Goal: Task Accomplishment & Management: Complete application form

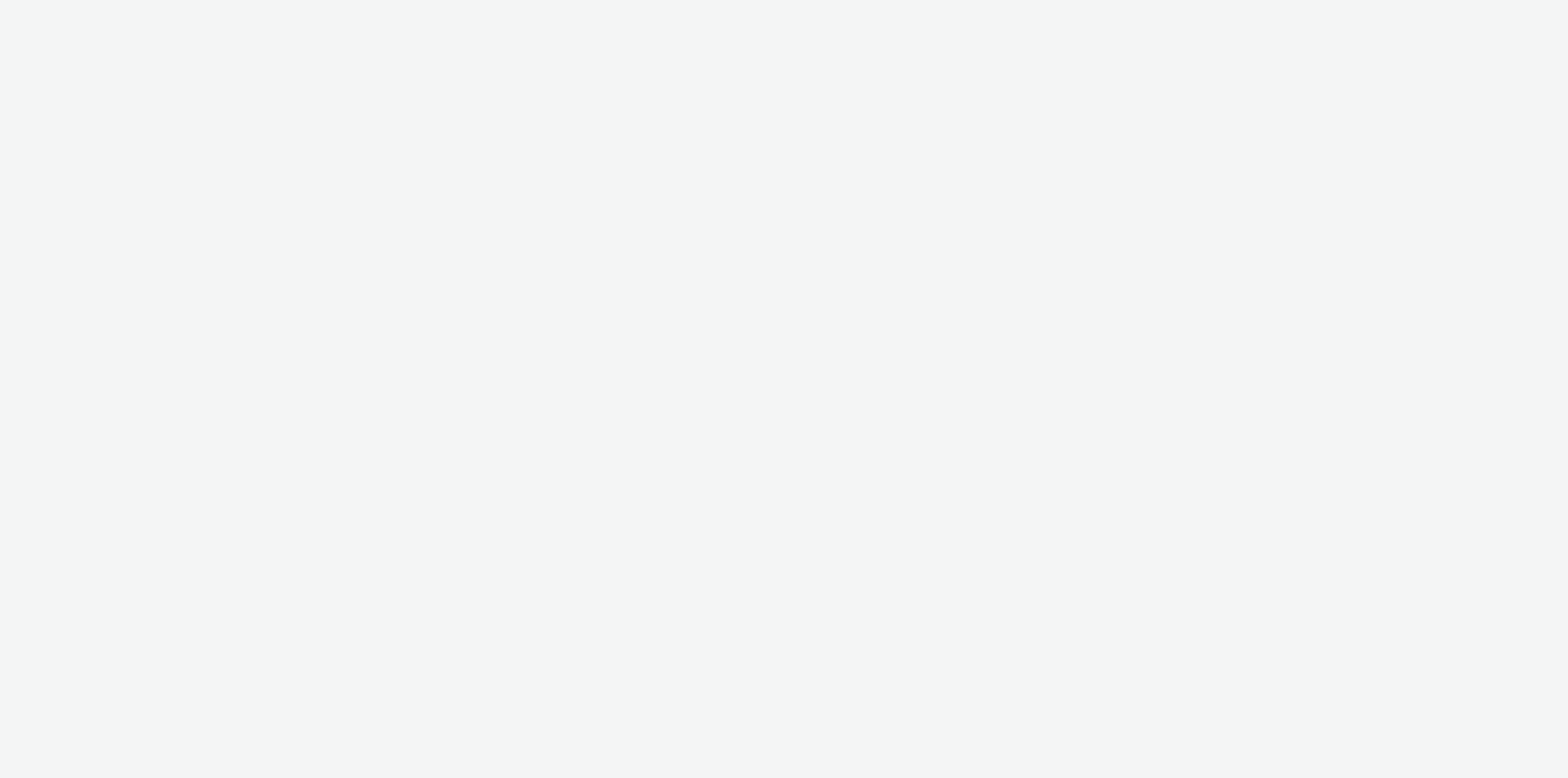
select select "79162ed7-0017-4339-93b0-3399b708648f"
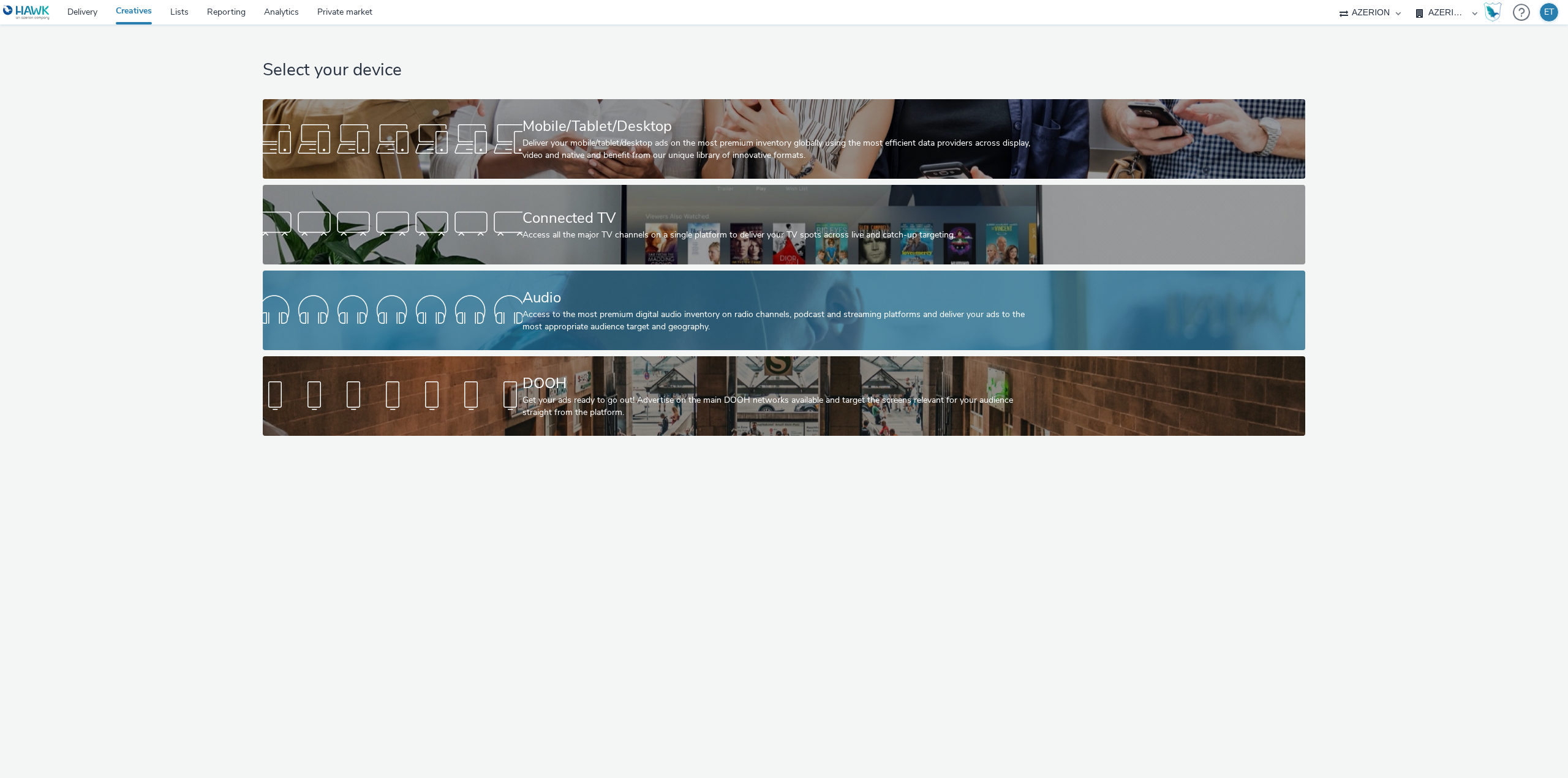
click at [753, 323] on div "Access to the most premium digital audio inventory on radio channels, podcast a…" at bounding box center [781, 321] width 518 height 25
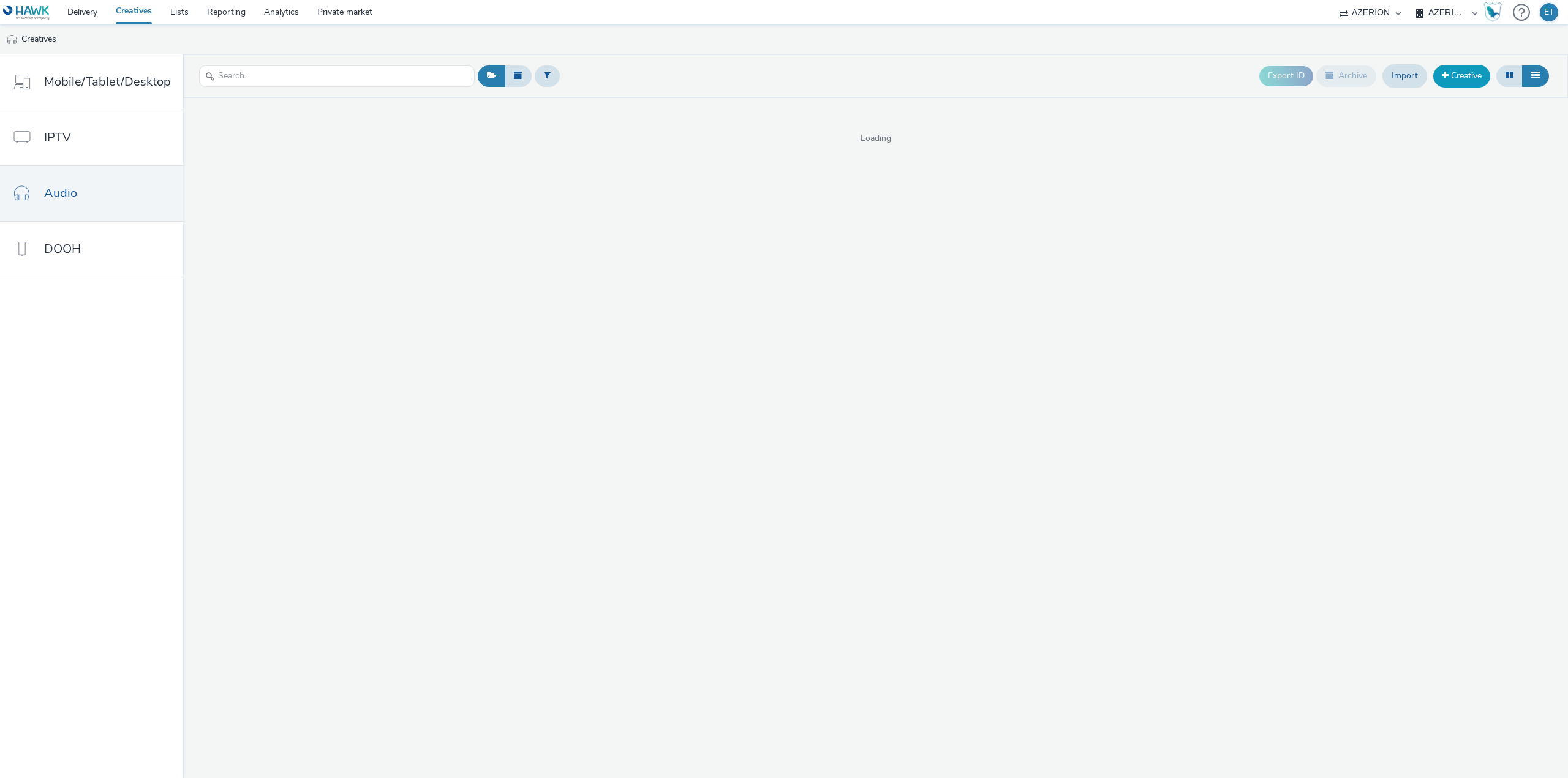
click at [1451, 75] on link "Creative" at bounding box center [1461, 76] width 57 height 22
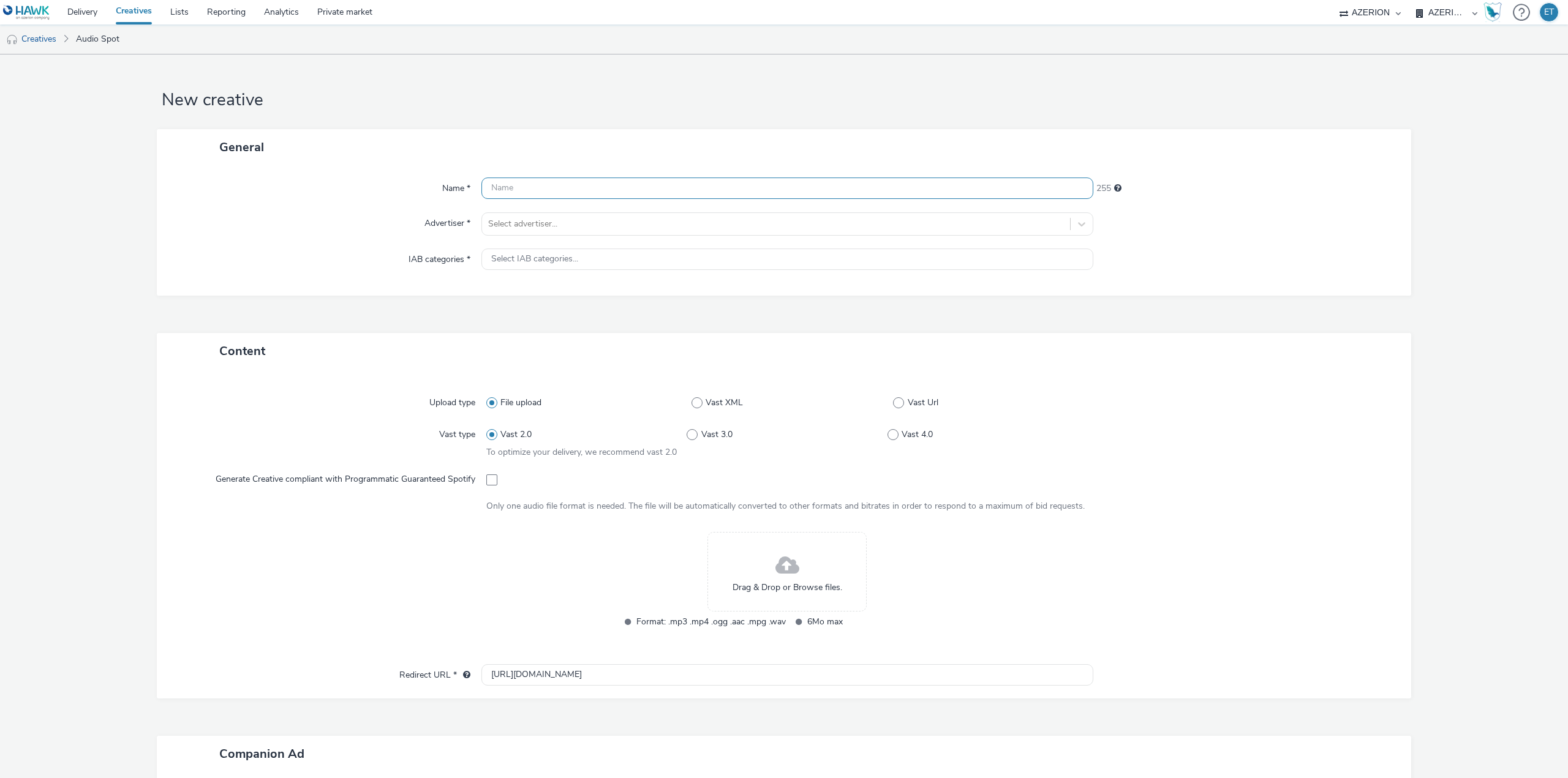
click at [600, 192] on input "text" at bounding box center [787, 188] width 612 height 21
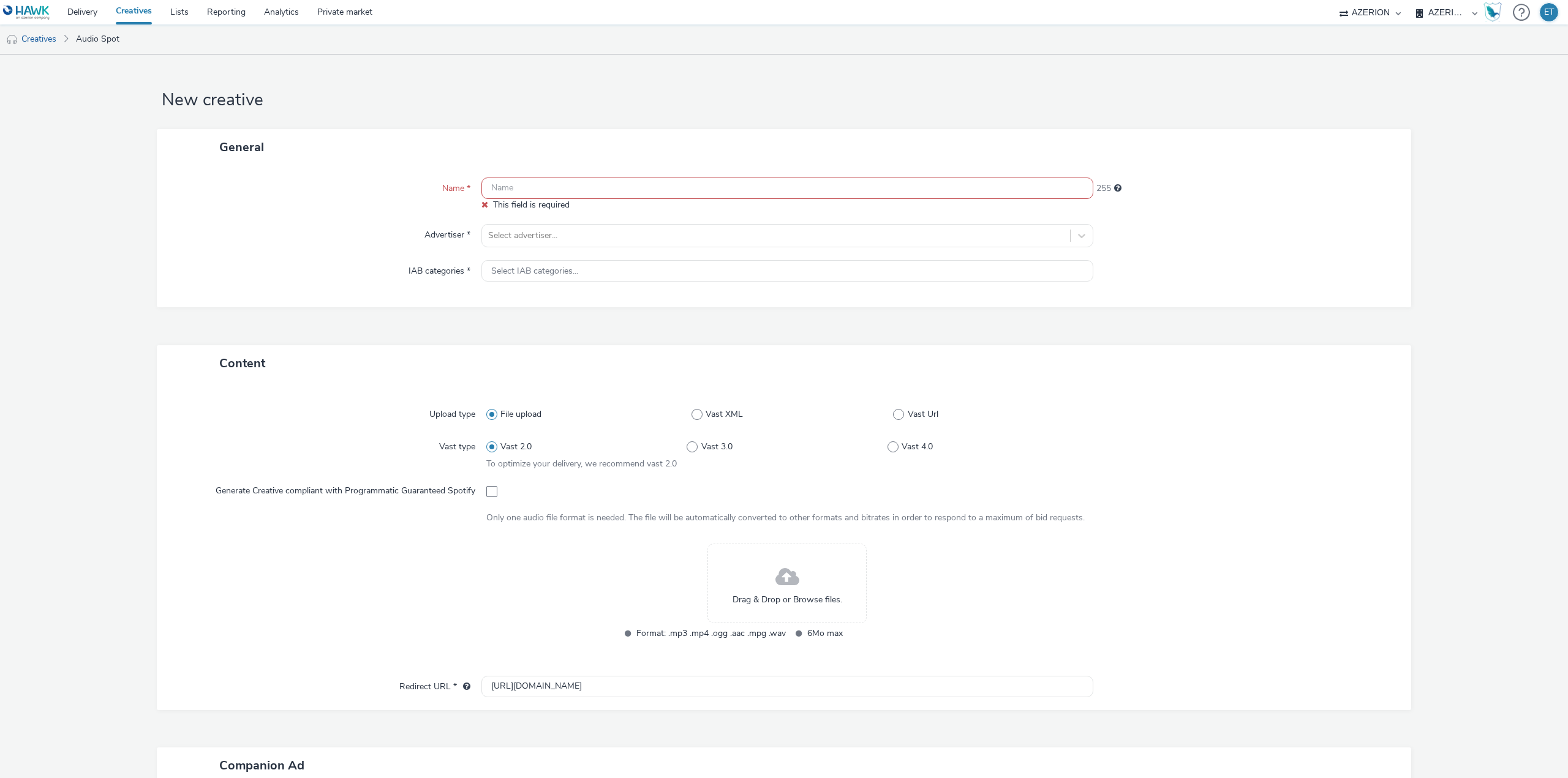
click at [526, 192] on input "text" at bounding box center [787, 188] width 612 height 21
paste input "Planigy par ÉS_Audio_[DATE]"
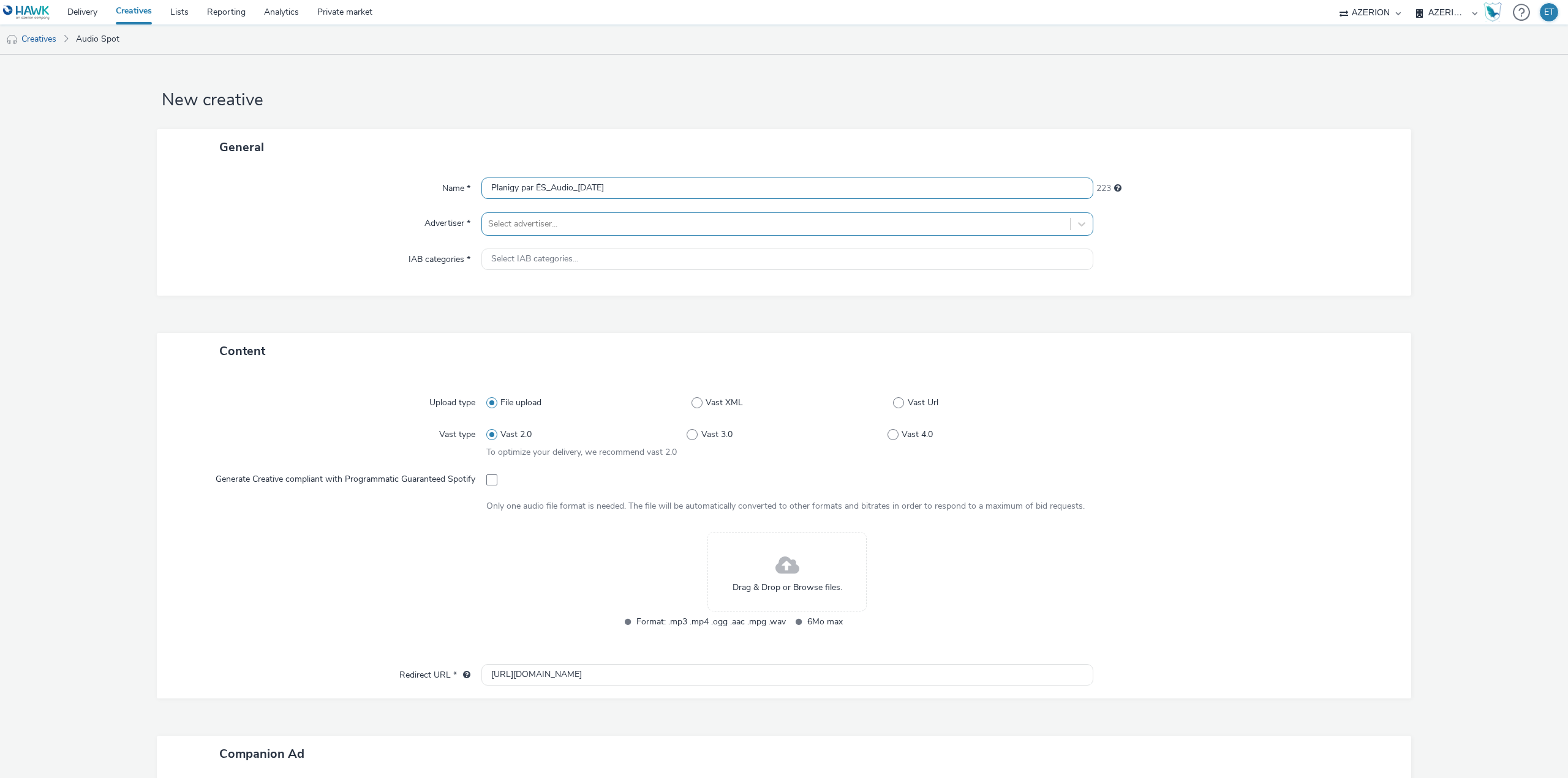
type input "Planigy par ÉS_Audio_[DATE]"
click at [533, 224] on div at bounding box center [777, 225] width 576 height 15
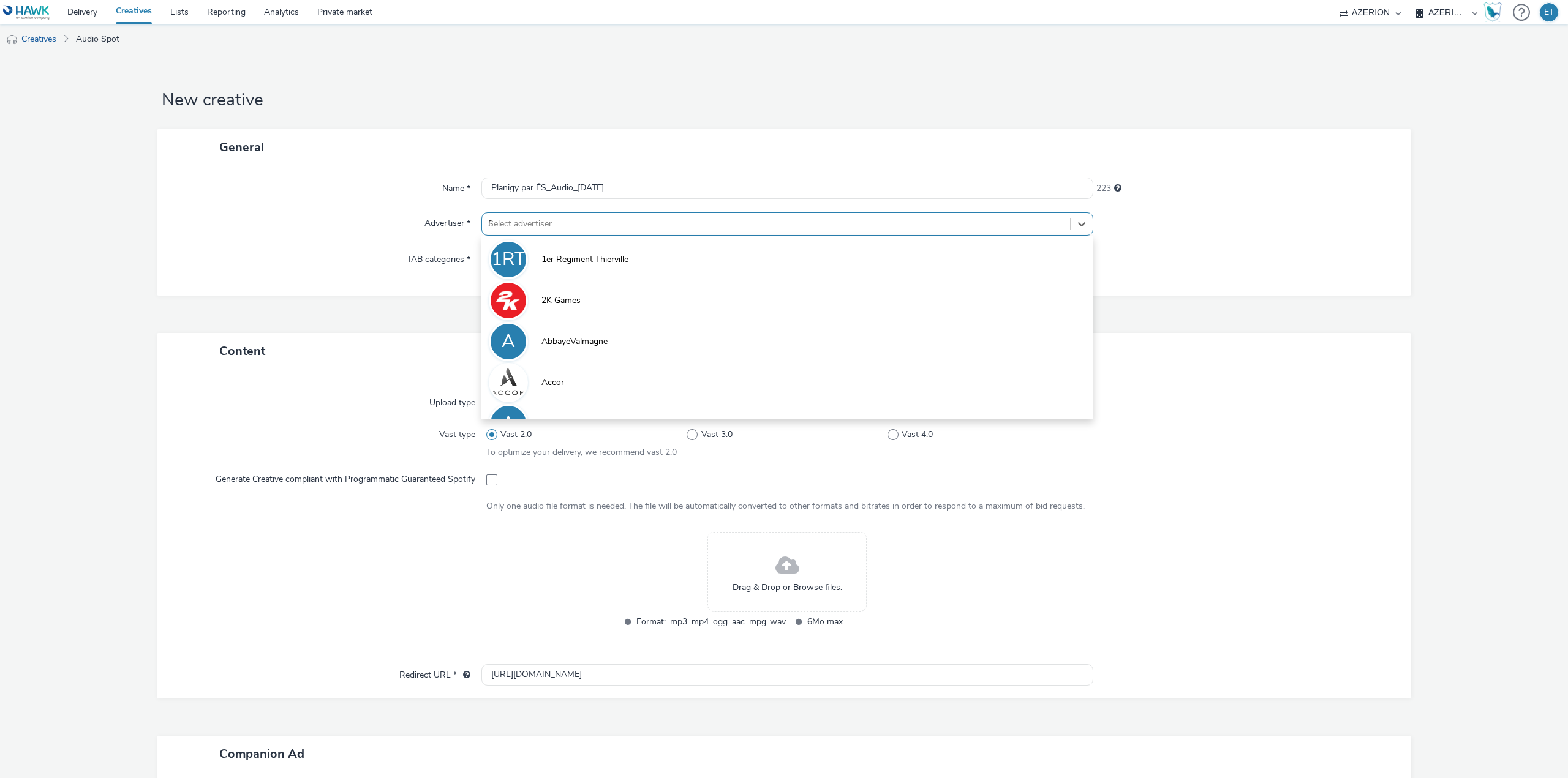
type input "ES"
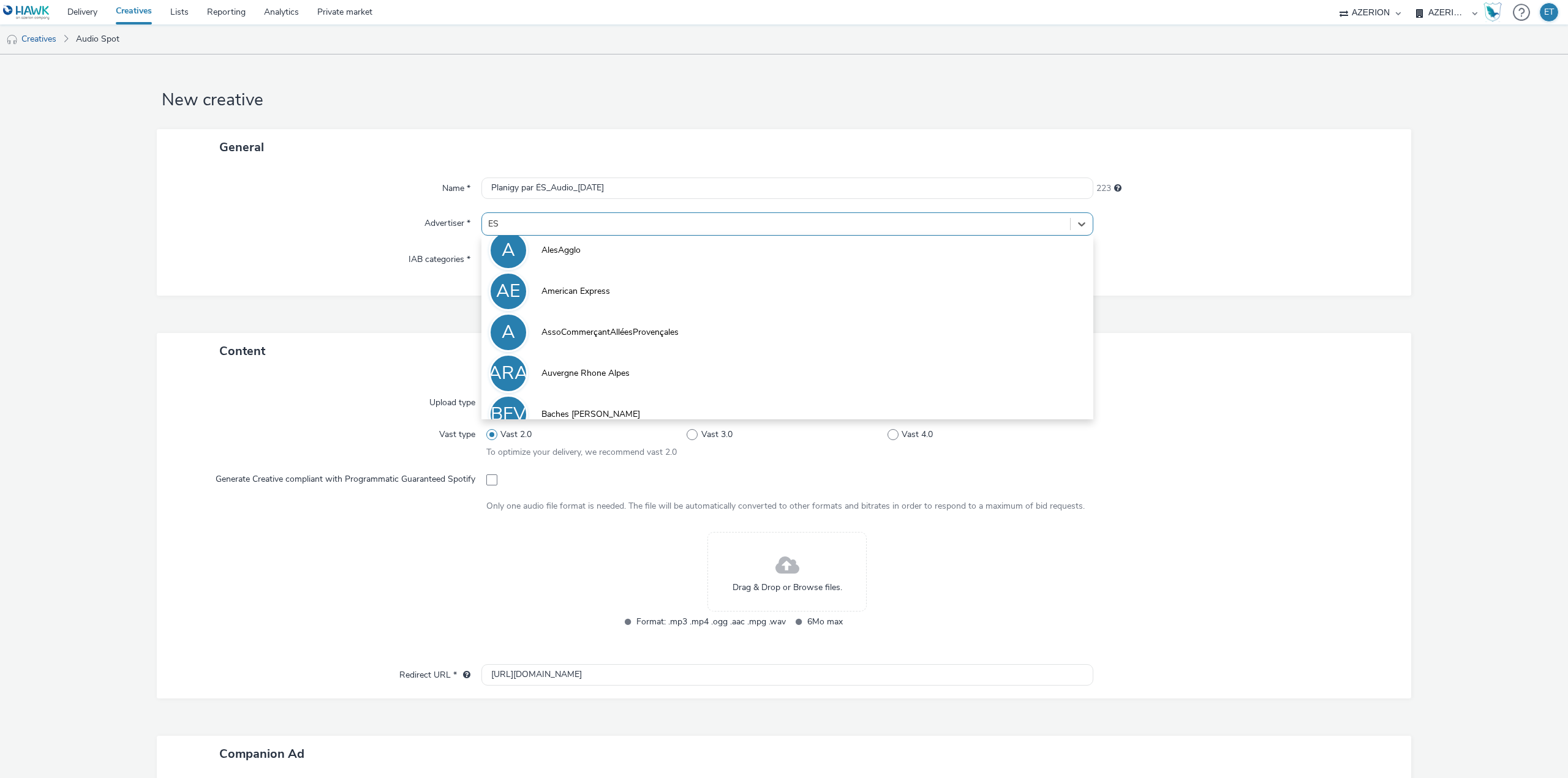
scroll to position [231, 0]
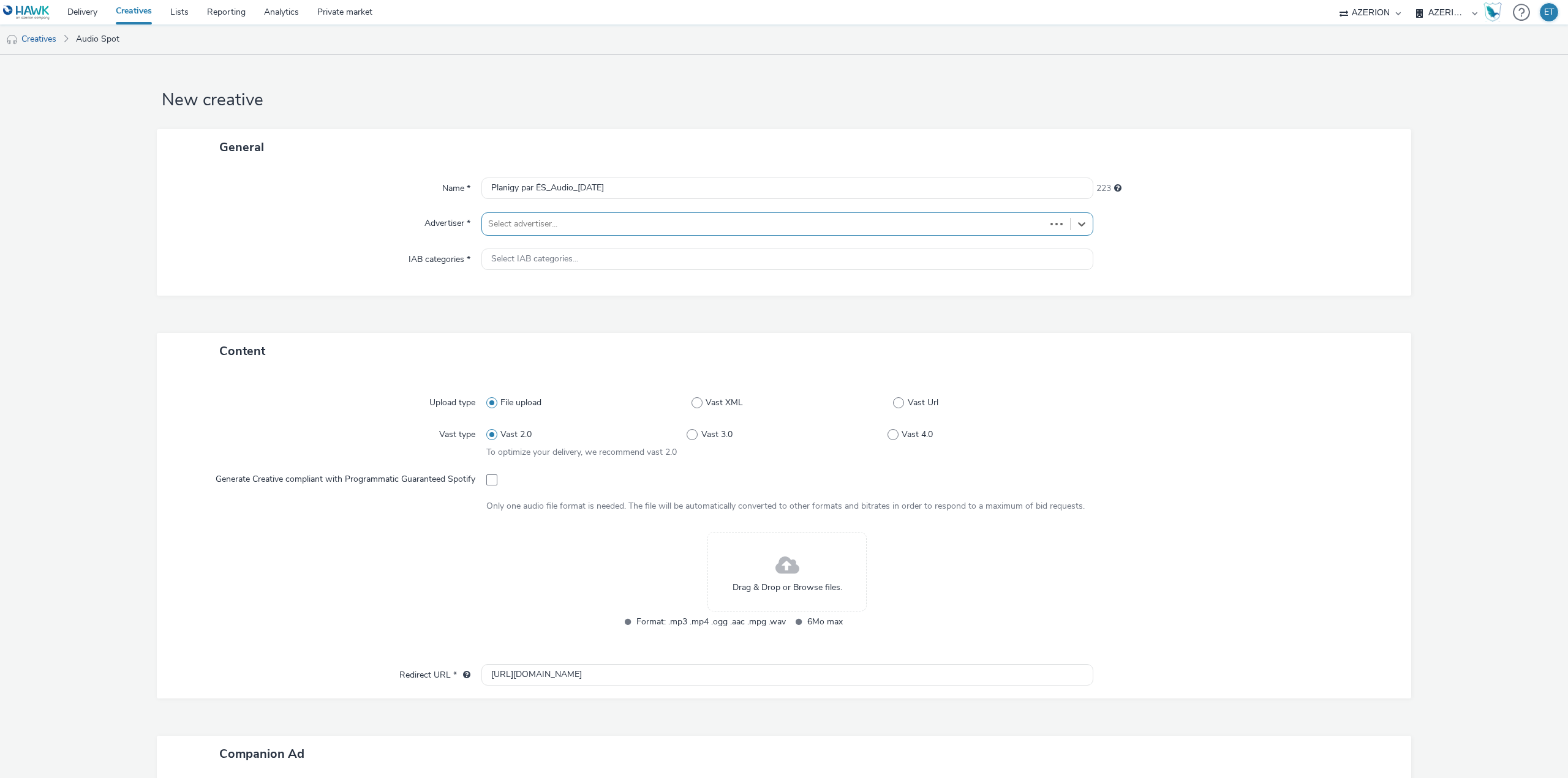
click at [526, 225] on div at bounding box center [763, 225] width 551 height 15
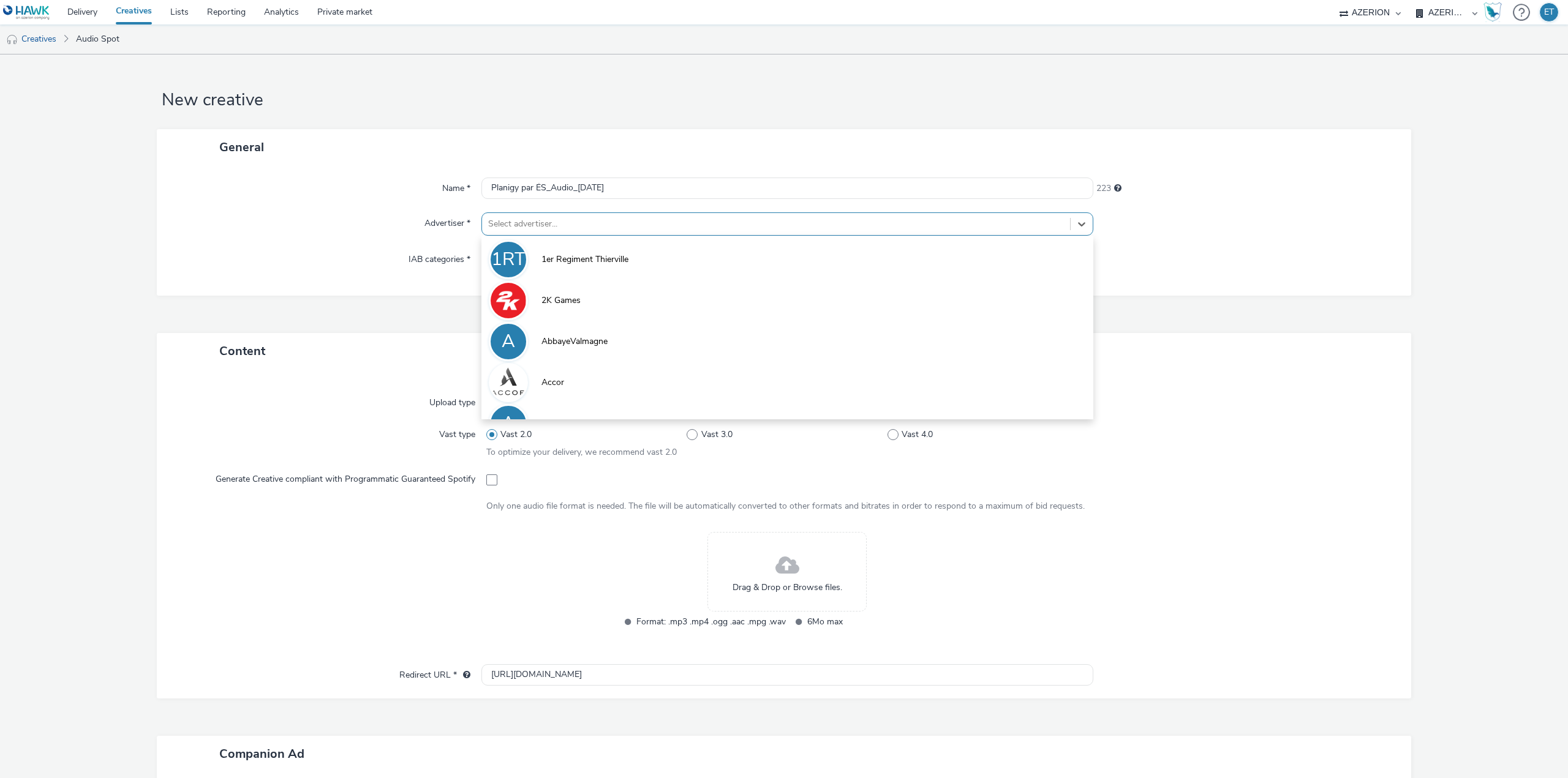
click at [526, 225] on div at bounding box center [777, 225] width 576 height 15
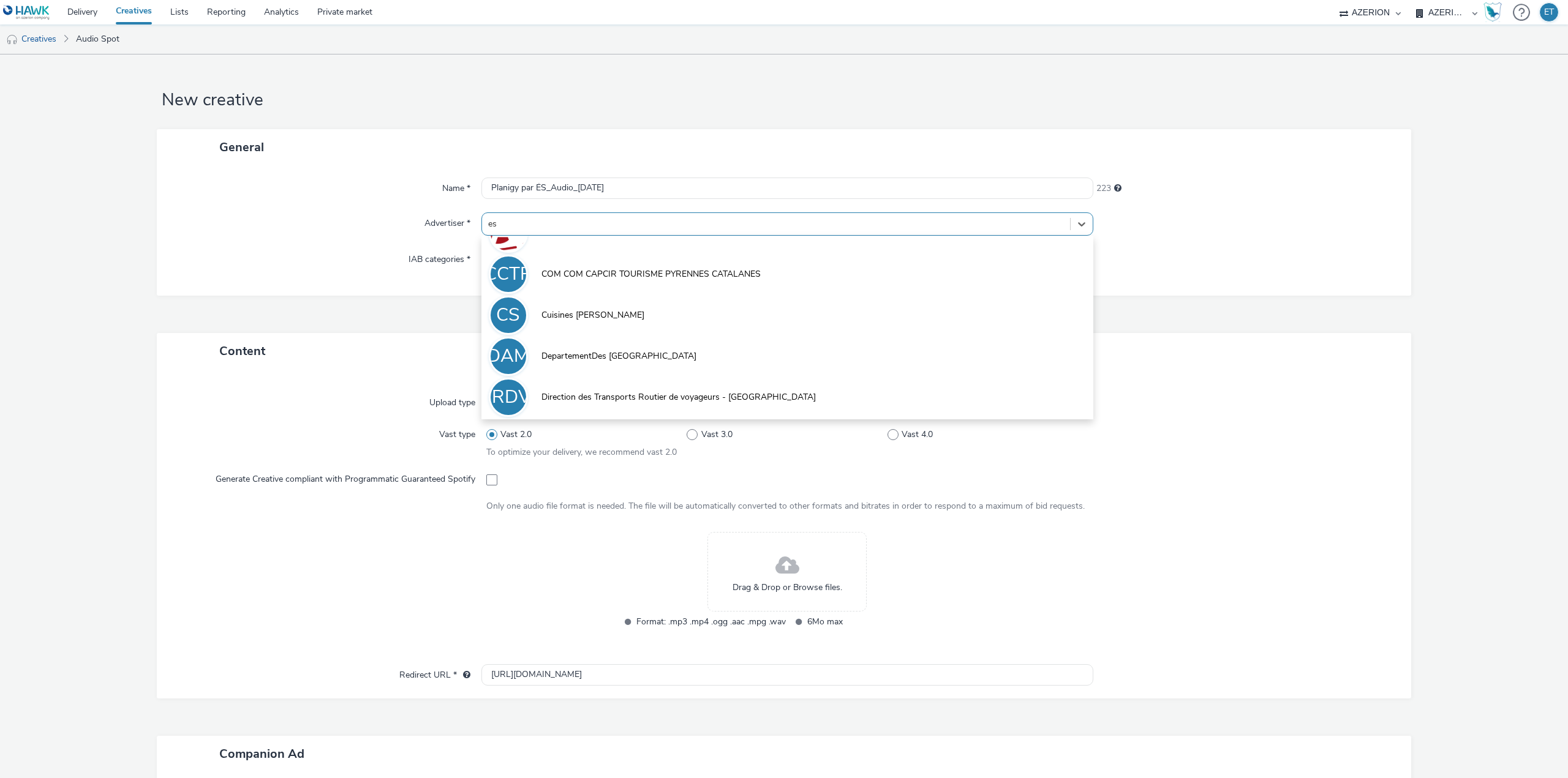
type input "es"
click at [365, 174] on div "Name * Planigy par ÉS_Audio_[DATE] 223 Advertiser * option COM COM CAPCIR TOUR…" at bounding box center [784, 230] width 1255 height 130
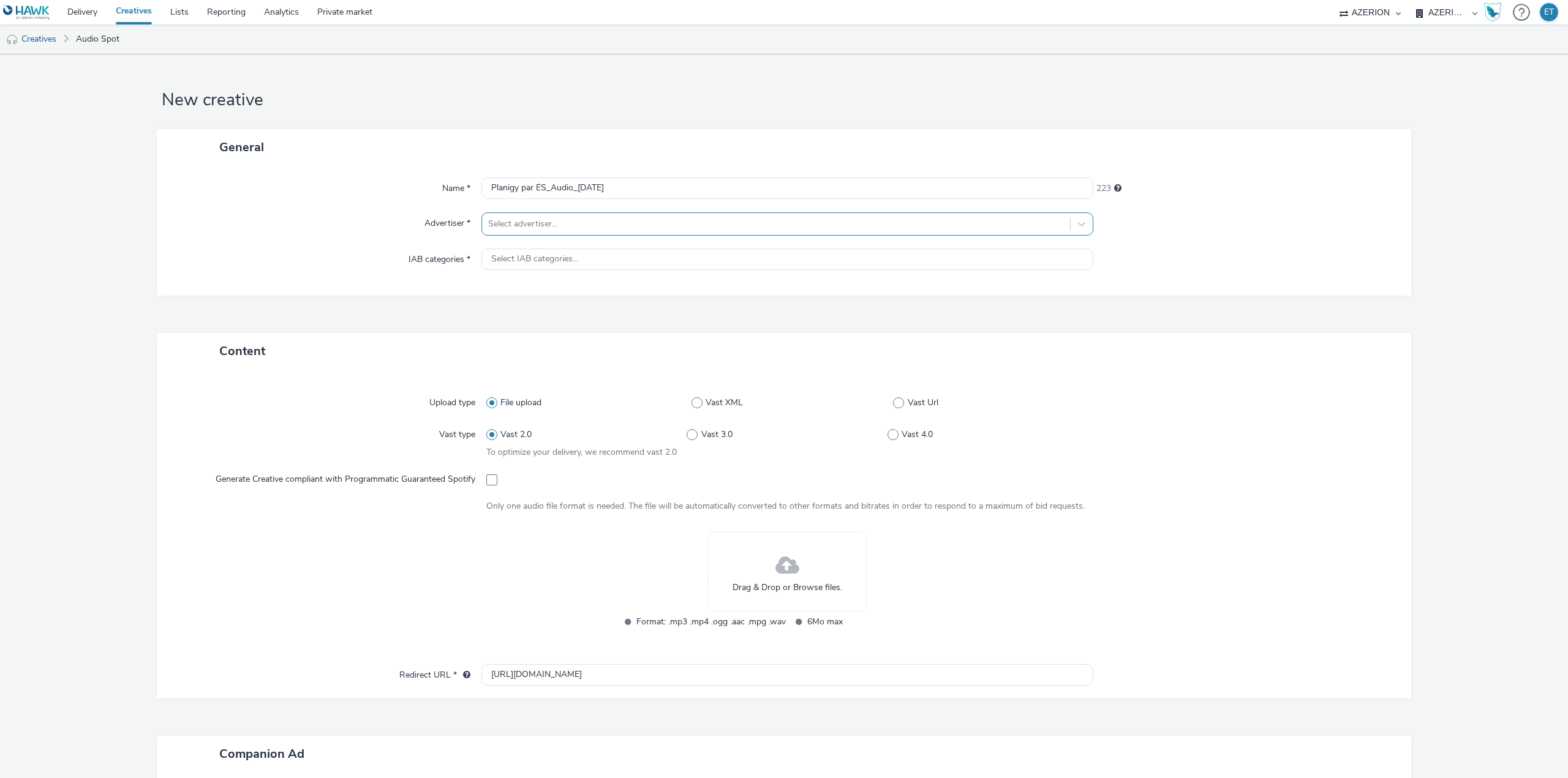
click at [501, 225] on div at bounding box center [777, 225] width 576 height 15
type input "plani"
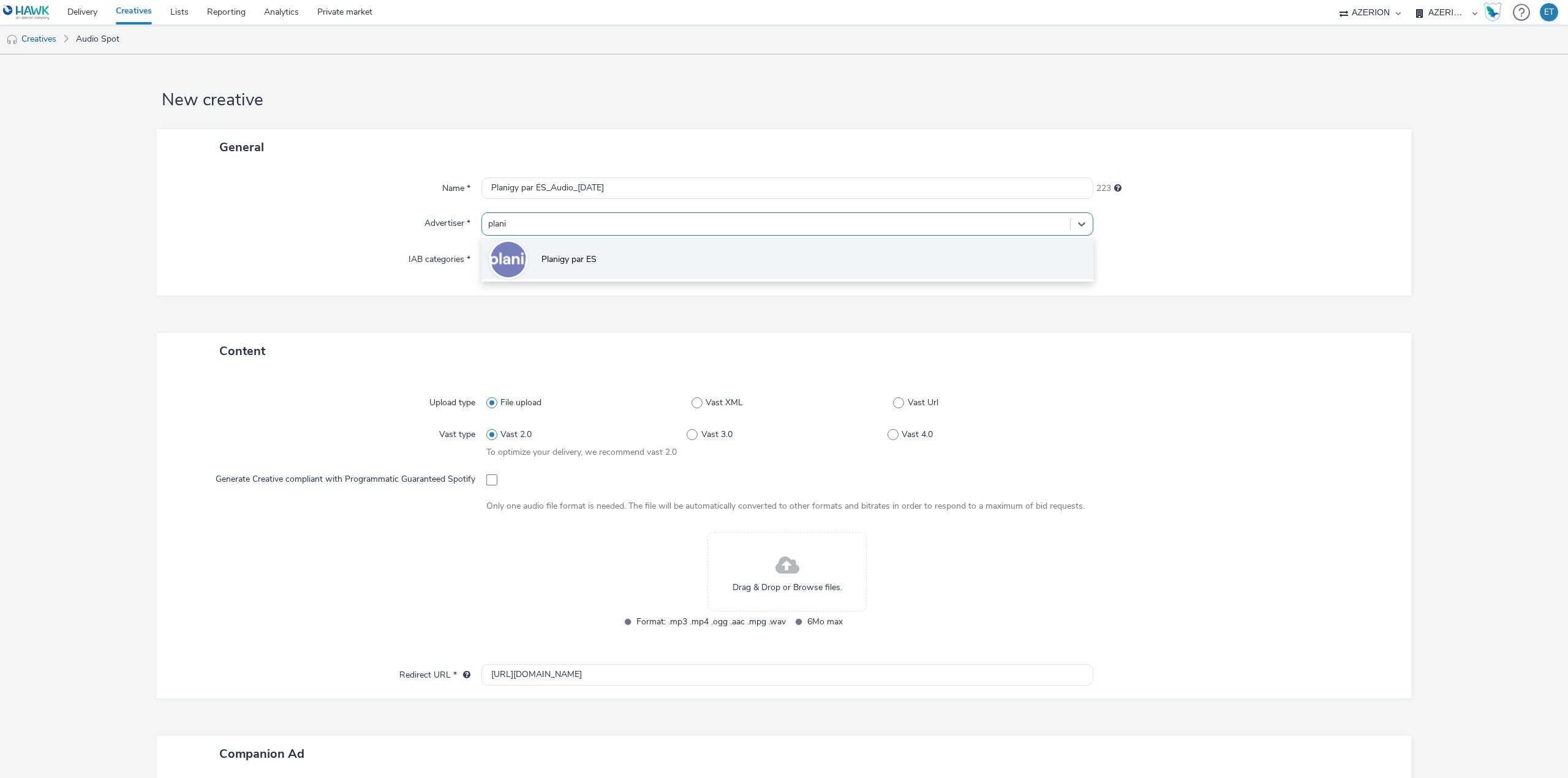
click at [543, 271] on li "Planigy par ES" at bounding box center [787, 259] width 612 height 41
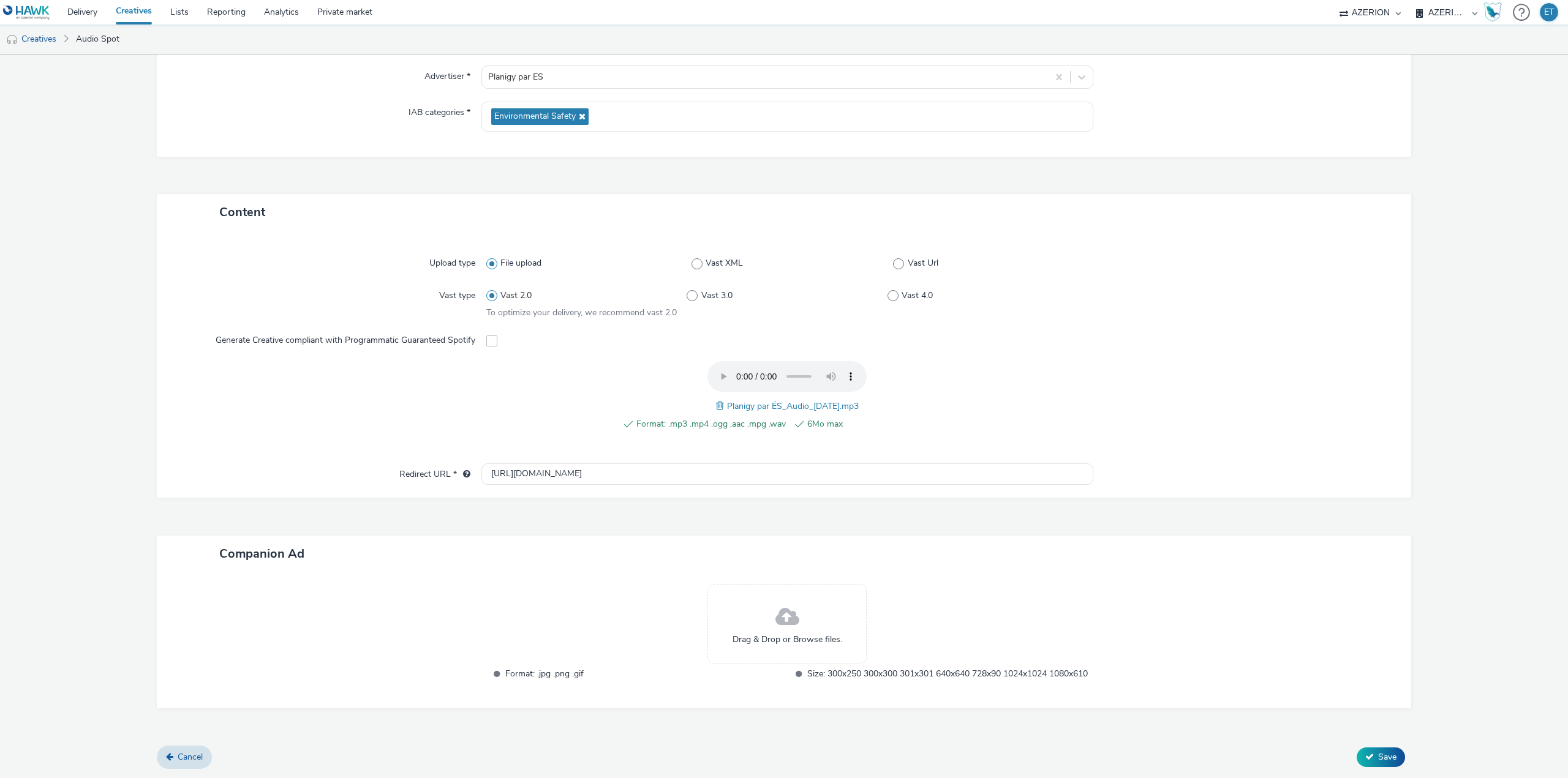
scroll to position [160, 0]
click at [551, 463] on input "[URL][DOMAIN_NAME]" at bounding box center [787, 473] width 612 height 21
paste input "s://[DOMAIN_NAME][URL]"
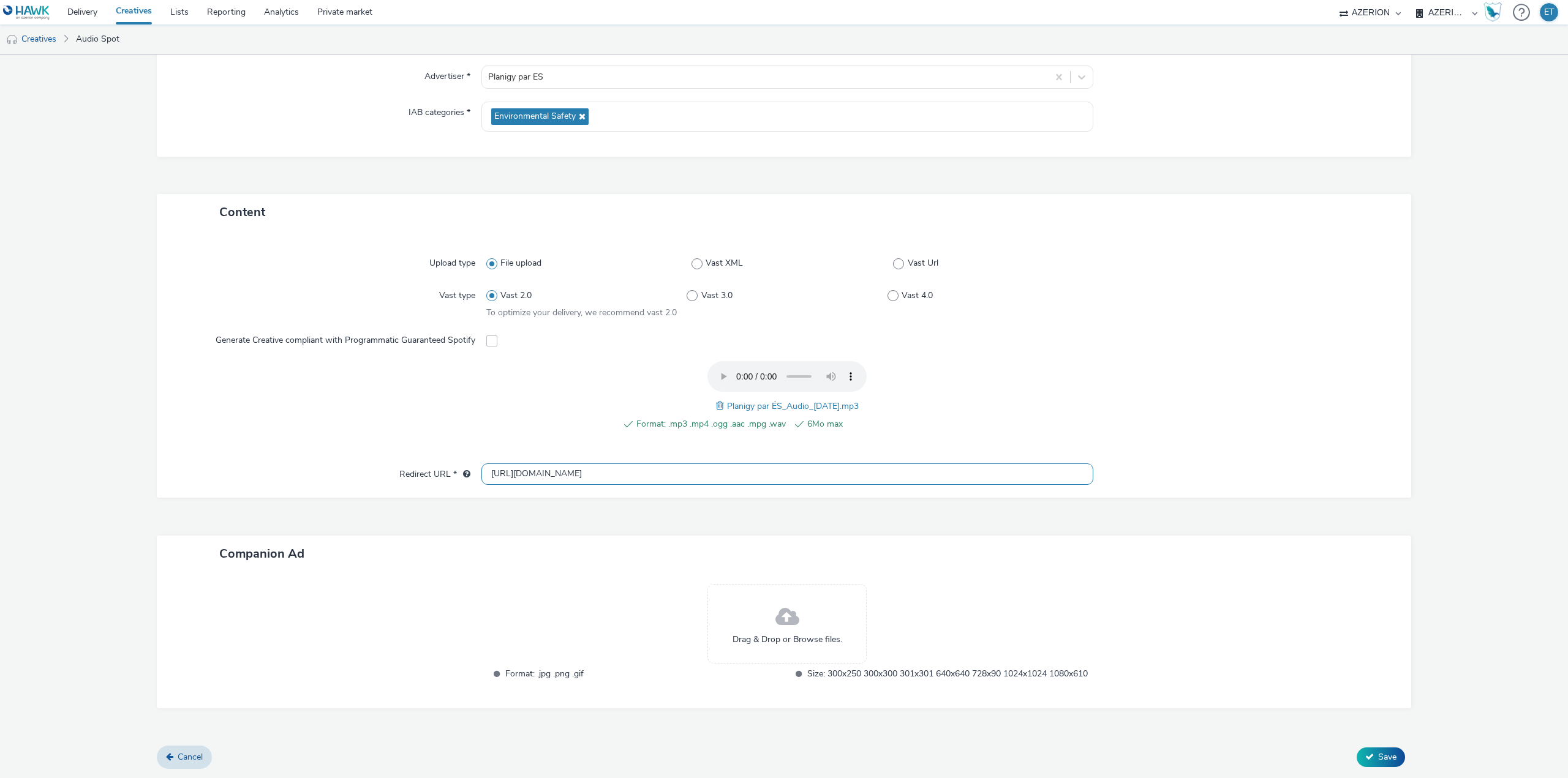
type input "[URL][DOMAIN_NAME]"
click at [586, 501] on div "Content Upload type File upload Vast XML Vast Url Vast type Vast 2.0 Vast 3.0 V…" at bounding box center [784, 470] width 1255 height 553
click at [1370, 763] on button "Save" at bounding box center [1381, 757] width 48 height 20
